Goal: Browse casually

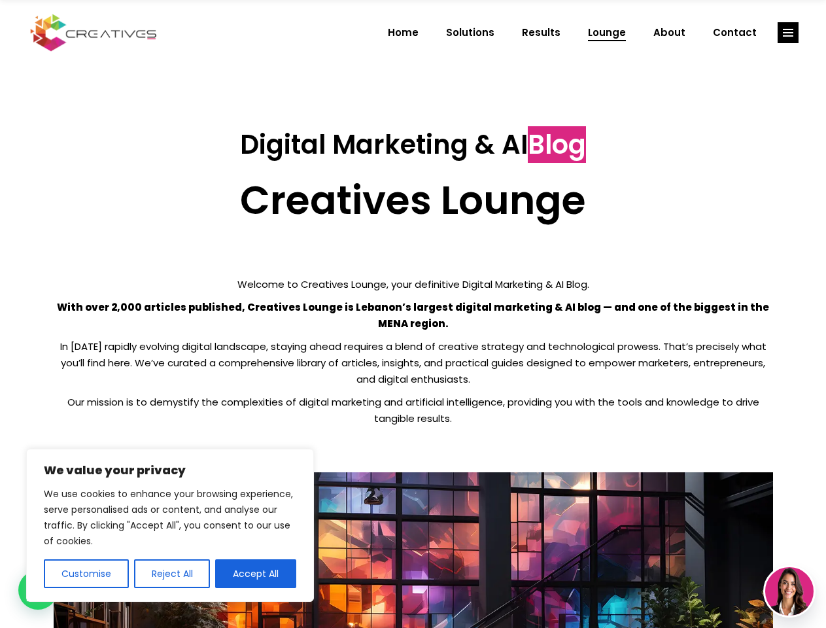
click at [413, 314] on p "With over 2,000 articles published, Creatives Lounge is Lebanon’s largest digit…" at bounding box center [413, 315] width 719 height 33
click at [86, 574] on button "Customise" at bounding box center [86, 573] width 85 height 29
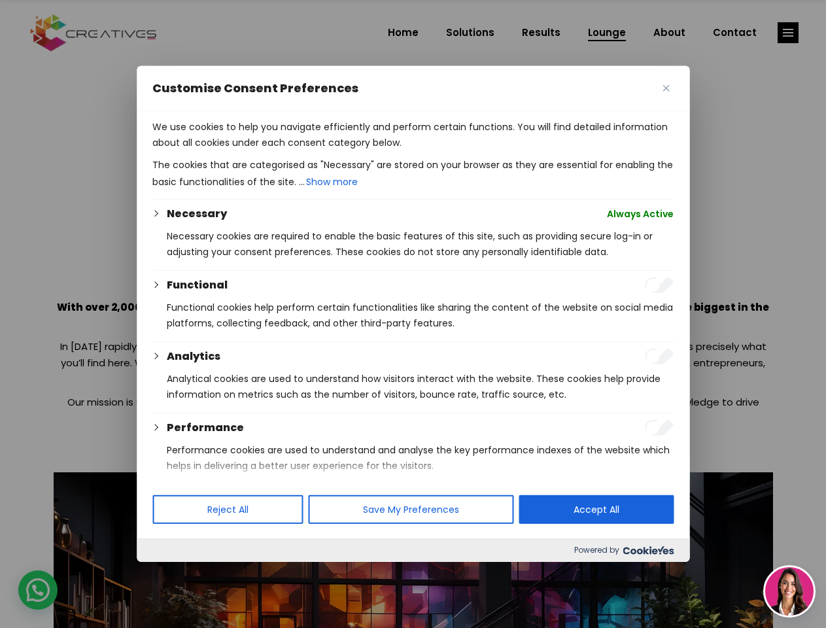
click at [256, 436] on div "Performance" at bounding box center [420, 428] width 507 height 16
click at [788, 33] on div at bounding box center [413, 314] width 826 height 628
click at [789, 591] on img at bounding box center [789, 591] width 48 height 48
